Goal: Transaction & Acquisition: Purchase product/service

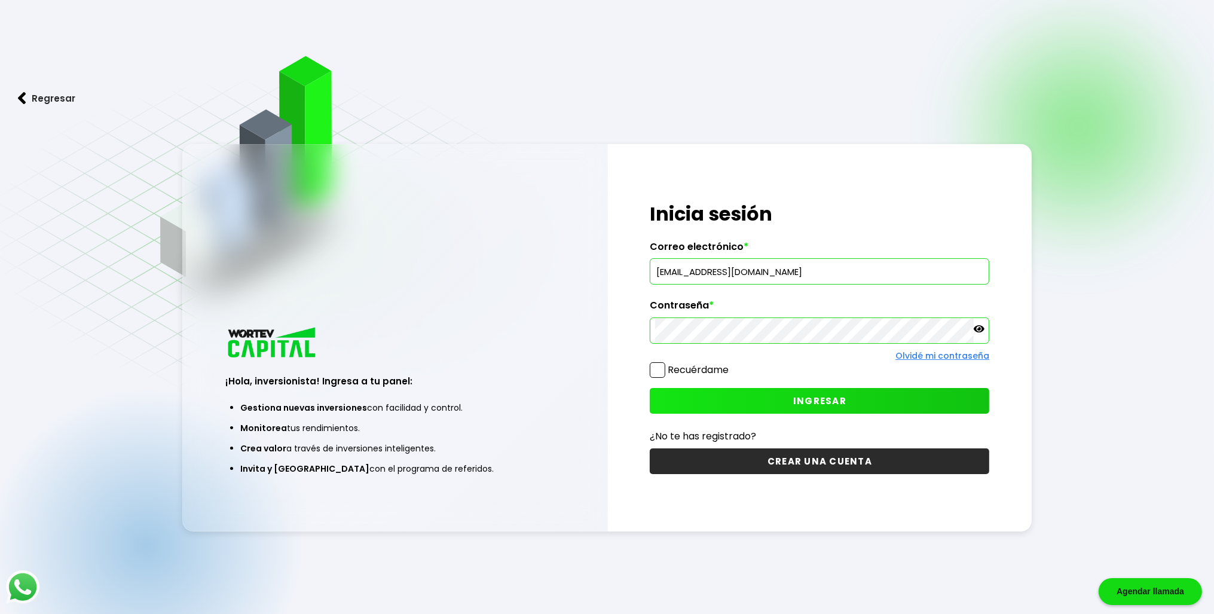
click at [758, 399] on button "INGRESAR" at bounding box center [820, 401] width 340 height 26
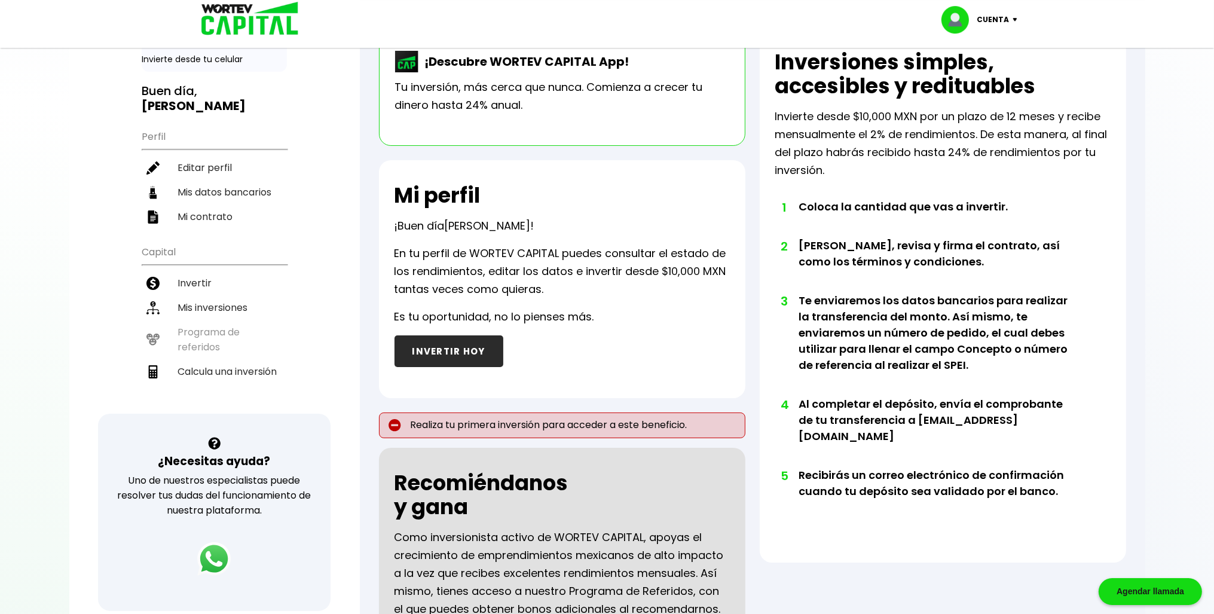
scroll to position [126, 0]
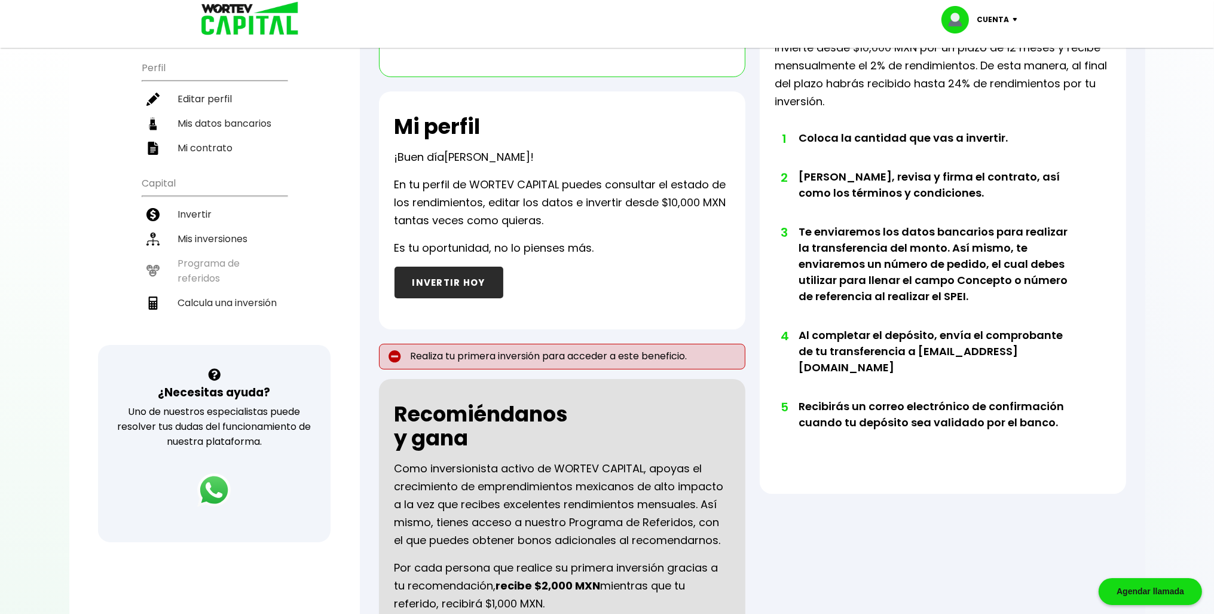
click at [450, 286] on button "INVERTIR HOY" at bounding box center [449, 283] width 109 height 32
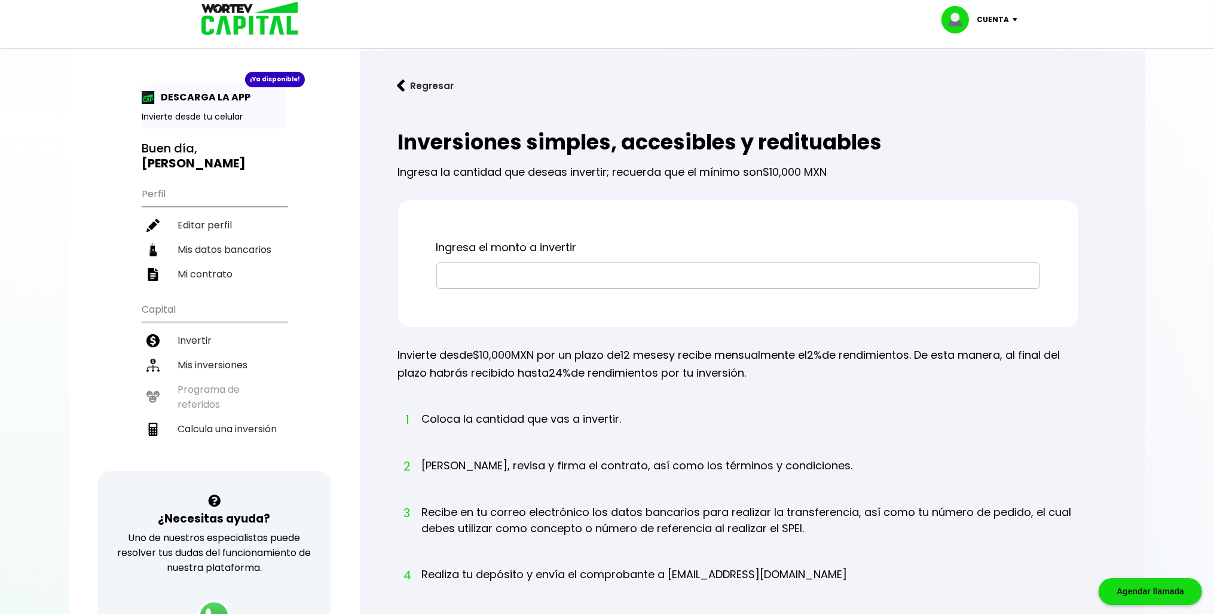
click at [490, 276] on input "text" at bounding box center [738, 275] width 593 height 25
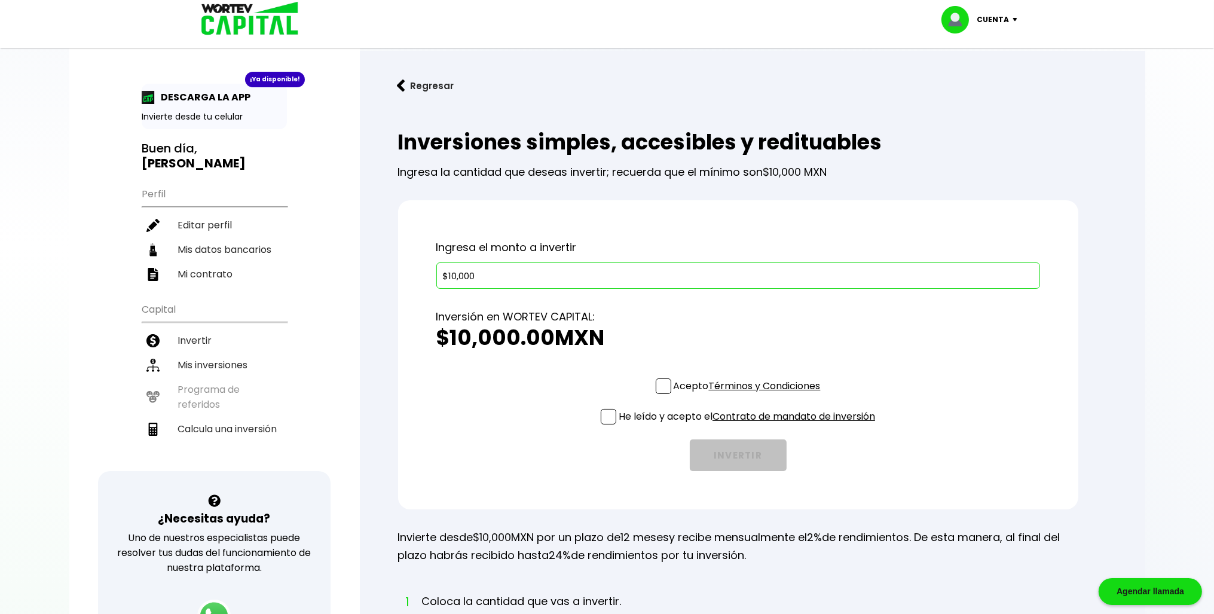
type input "$10,000"
click at [666, 385] on span at bounding box center [664, 387] width 16 height 16
click at [750, 395] on input "Acepto Términos y Condiciones" at bounding box center [750, 395] width 0 height 0
click at [612, 415] on span at bounding box center [609, 417] width 16 height 16
click at [750, 426] on input "He leído y acepto el Contrato de mandato de inversión" at bounding box center [750, 426] width 0 height 0
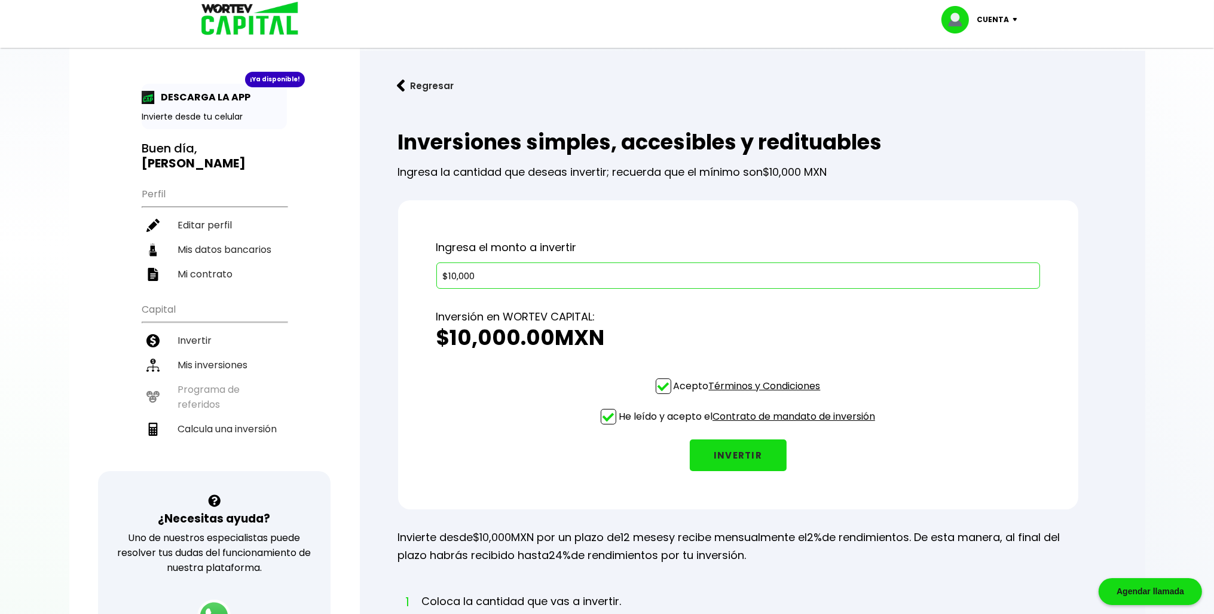
click at [746, 460] on button "INVERTIR" at bounding box center [738, 456] width 97 height 32
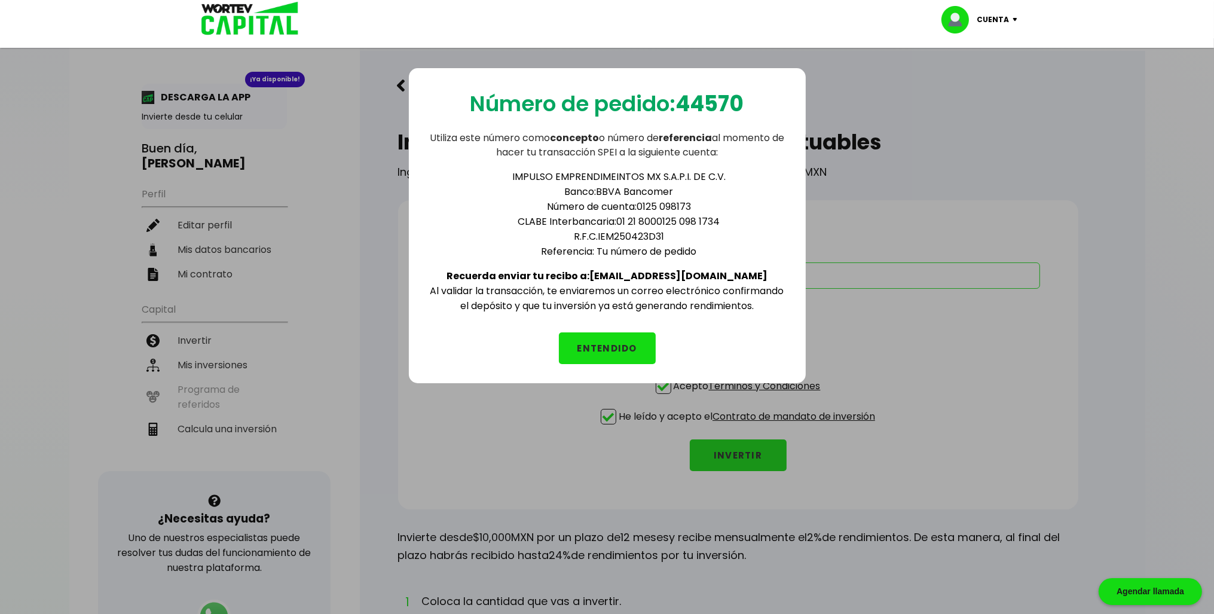
click at [614, 342] on button "ENTENDIDO" at bounding box center [607, 348] width 97 height 32
